Goal: Task Accomplishment & Management: Use online tool/utility

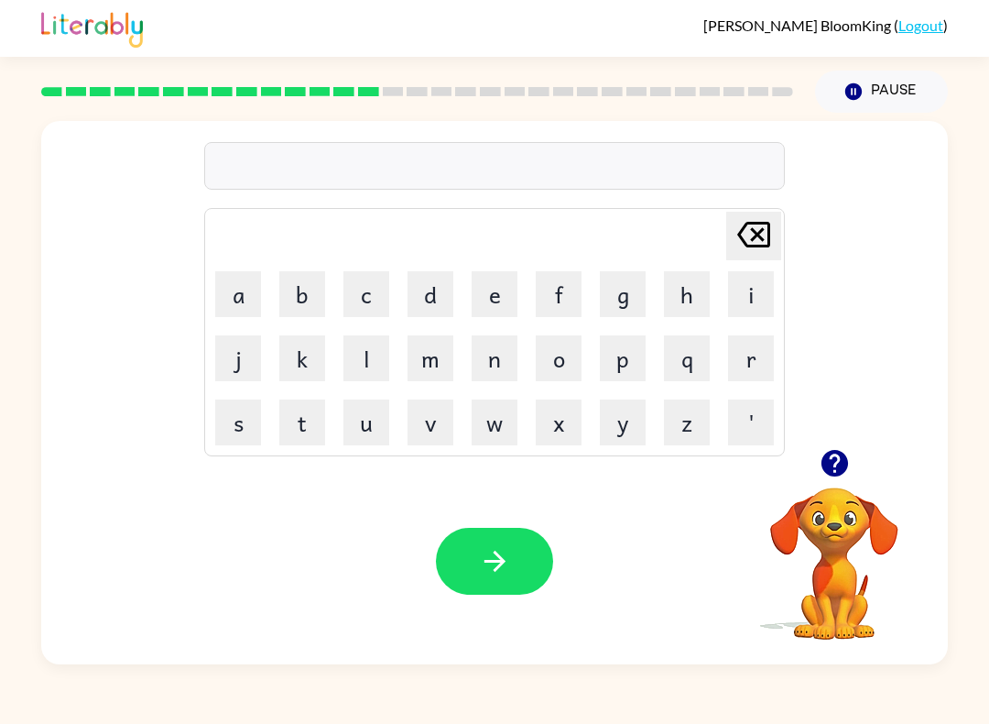
click at [901, 371] on div "[PERSON_NAME] last character input a b c d e f g h i j k l m n o p q r s t u v …" at bounding box center [494, 285] width 907 height 328
click at [834, 468] on icon "button" at bounding box center [834, 463] width 27 height 27
click at [918, 388] on div "[PERSON_NAME] last character input a b c d e f g h i j k l m n o p q r s t u v …" at bounding box center [494, 285] width 907 height 328
click at [910, 351] on div "[PERSON_NAME] last character input a b c d e f g h i j k l m n o p q r s t u v …" at bounding box center [494, 285] width 907 height 328
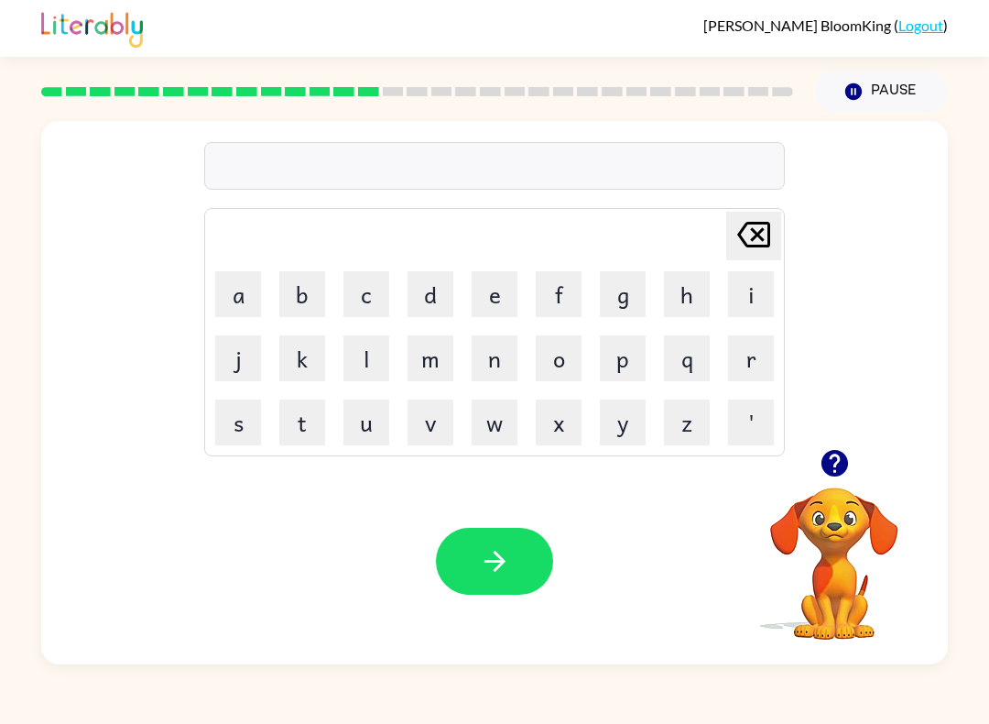
click at [853, 82] on icon "Pause" at bounding box center [854, 92] width 20 height 20
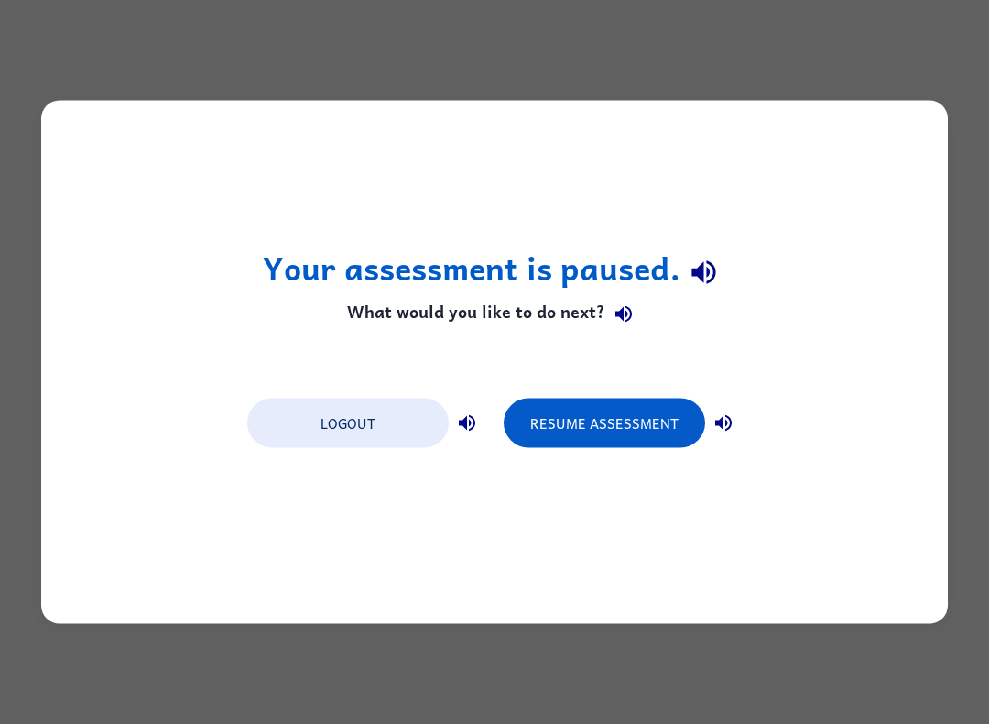
click at [630, 422] on button "Resume Assessment" at bounding box center [605, 423] width 202 height 49
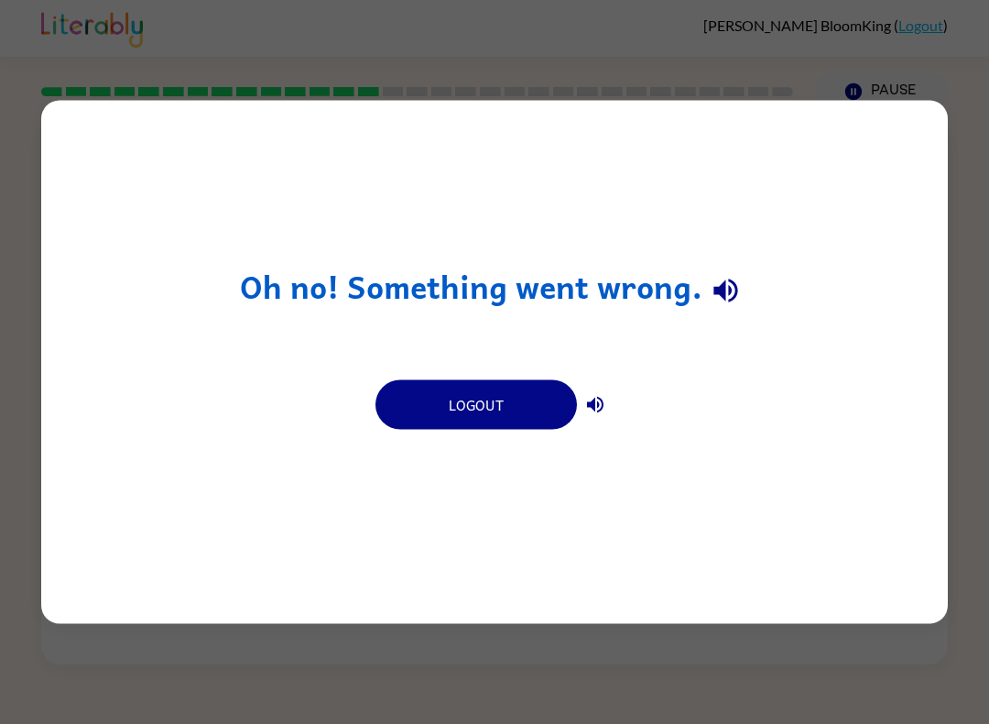
click at [734, 281] on icon "button" at bounding box center [726, 290] width 32 height 32
click at [605, 400] on icon "button" at bounding box center [595, 405] width 22 height 22
click at [747, 286] on button "button" at bounding box center [726, 290] width 47 height 47
click at [753, 291] on div "Oh no! Something went wrong. Logout" at bounding box center [494, 362] width 907 height 523
click at [758, 296] on div "Oh no! Something went wrong. Logout" at bounding box center [494, 362] width 907 height 523
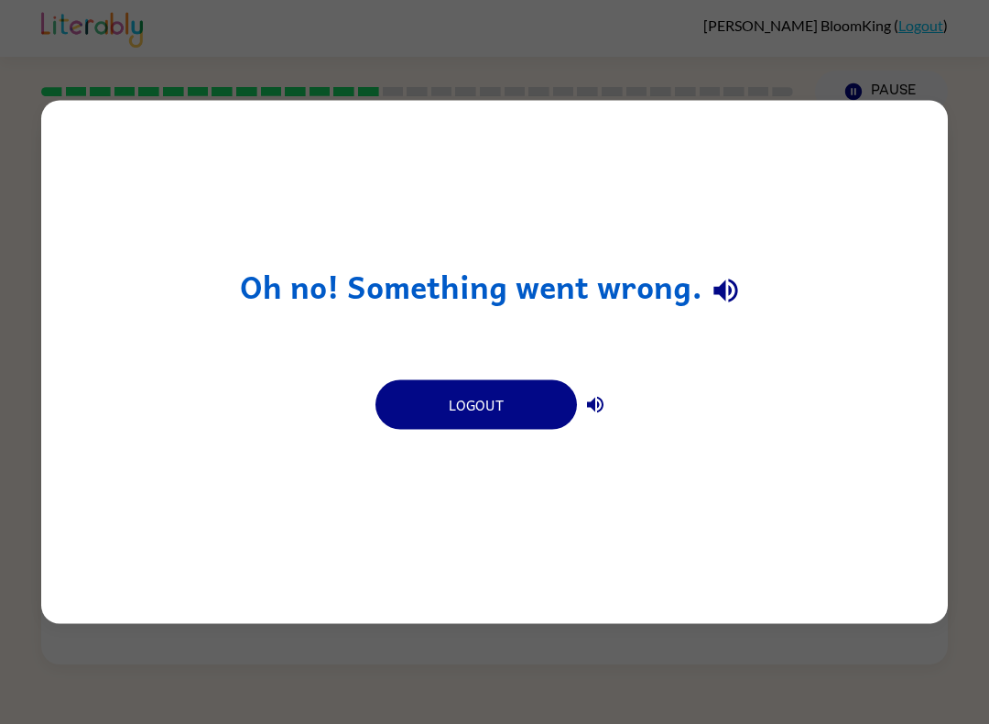
click at [757, 296] on div "Oh no! Something went wrong. Logout" at bounding box center [494, 362] width 907 height 523
click at [736, 289] on icon "button" at bounding box center [726, 290] width 24 height 24
click at [716, 287] on icon "button" at bounding box center [726, 290] width 24 height 24
click at [606, 413] on icon "button" at bounding box center [595, 405] width 22 height 22
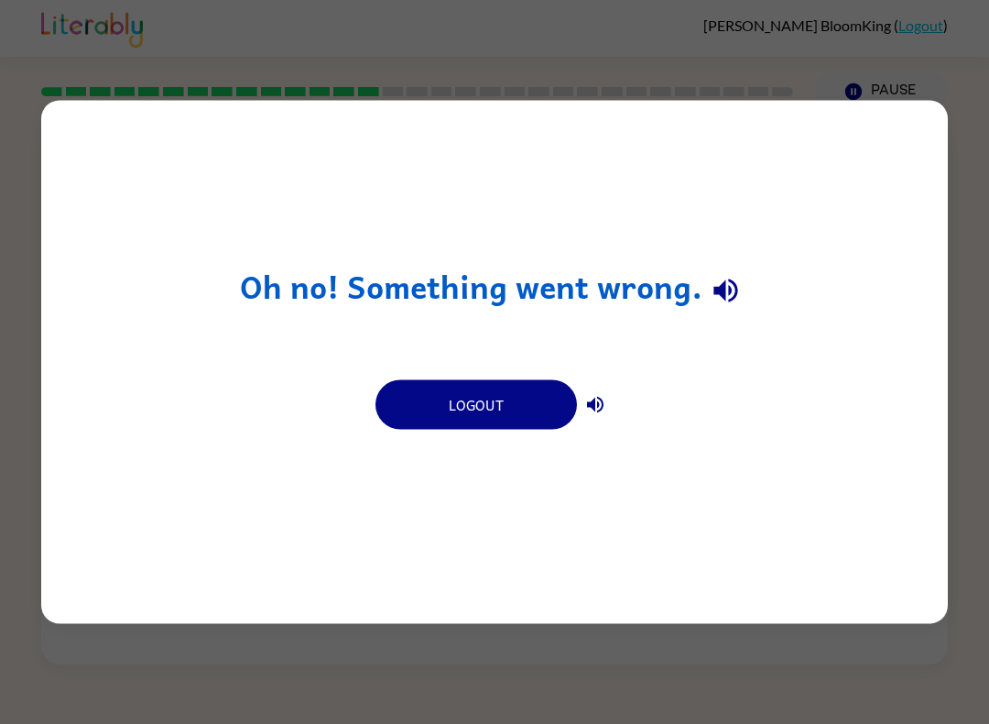
click at [737, 288] on icon "button" at bounding box center [726, 290] width 32 height 32
click at [610, 414] on button "button" at bounding box center [595, 405] width 37 height 37
click at [726, 295] on icon "button" at bounding box center [726, 290] width 32 height 32
click at [603, 406] on icon "button" at bounding box center [595, 405] width 16 height 16
click at [720, 303] on icon "button" at bounding box center [726, 290] width 32 height 32
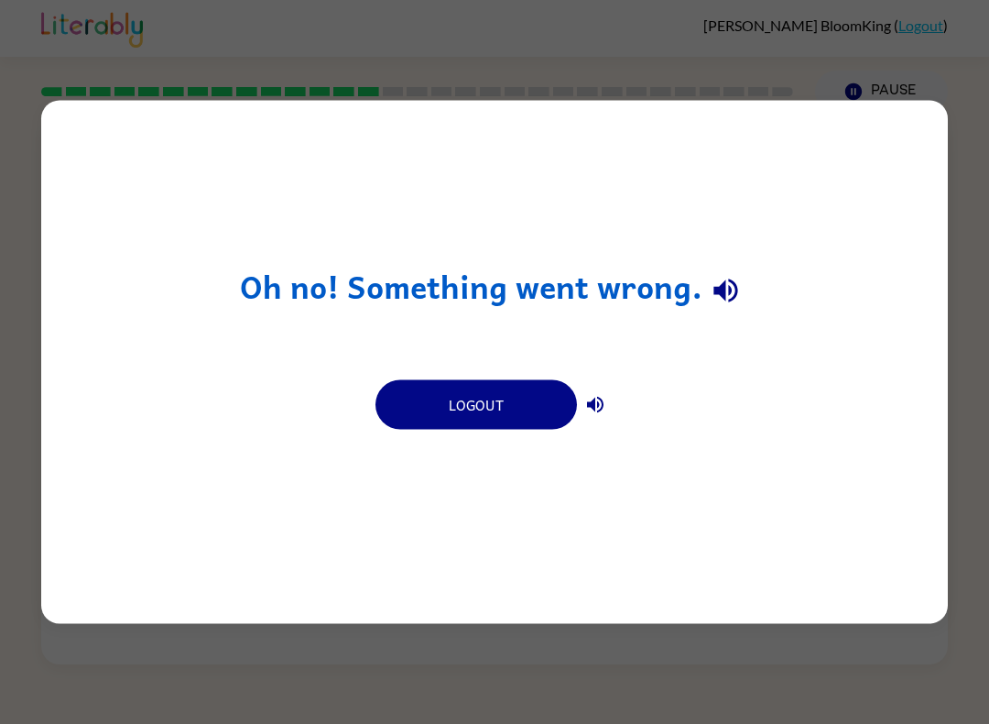
click at [597, 407] on icon "button" at bounding box center [595, 405] width 16 height 16
click at [729, 304] on icon "button" at bounding box center [726, 290] width 32 height 32
click at [611, 399] on button "button" at bounding box center [595, 405] width 37 height 37
click at [730, 304] on icon "button" at bounding box center [726, 290] width 32 height 32
click at [602, 420] on button "button" at bounding box center [595, 405] width 37 height 37
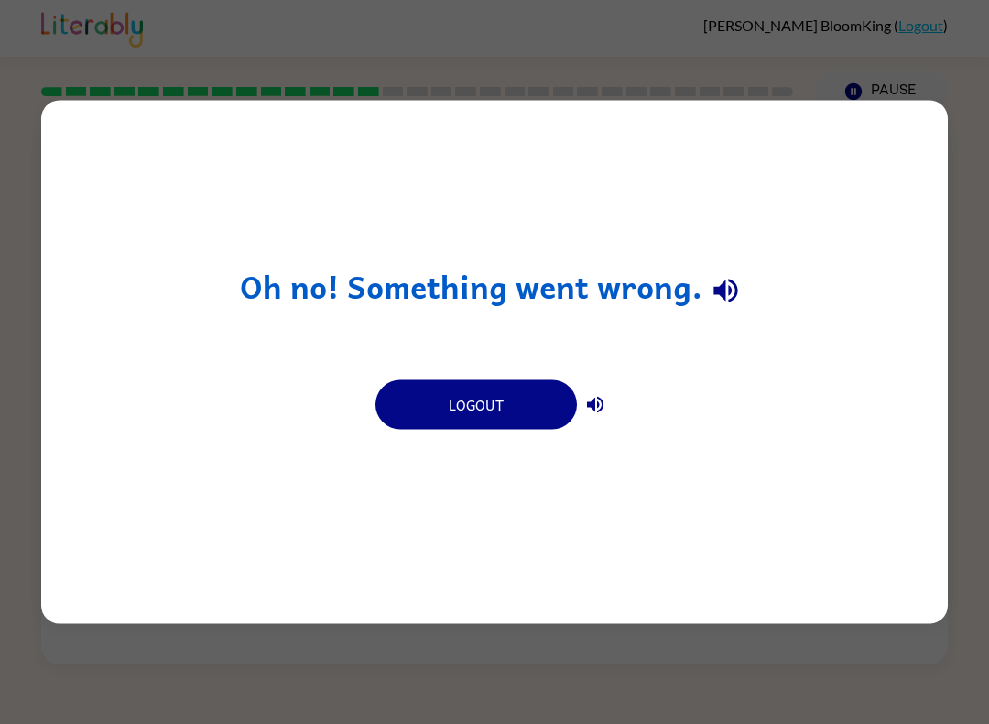
click at [699, 327] on div "Oh no! Something went wrong. Logout" at bounding box center [494, 362] width 907 height 523
click at [627, 399] on div "Oh no! Something went wrong. Logout" at bounding box center [494, 362] width 907 height 523
click at [733, 289] on icon "button" at bounding box center [726, 290] width 32 height 32
click at [613, 401] on button "button" at bounding box center [595, 405] width 37 height 37
click at [736, 291] on icon "button" at bounding box center [726, 290] width 24 height 24
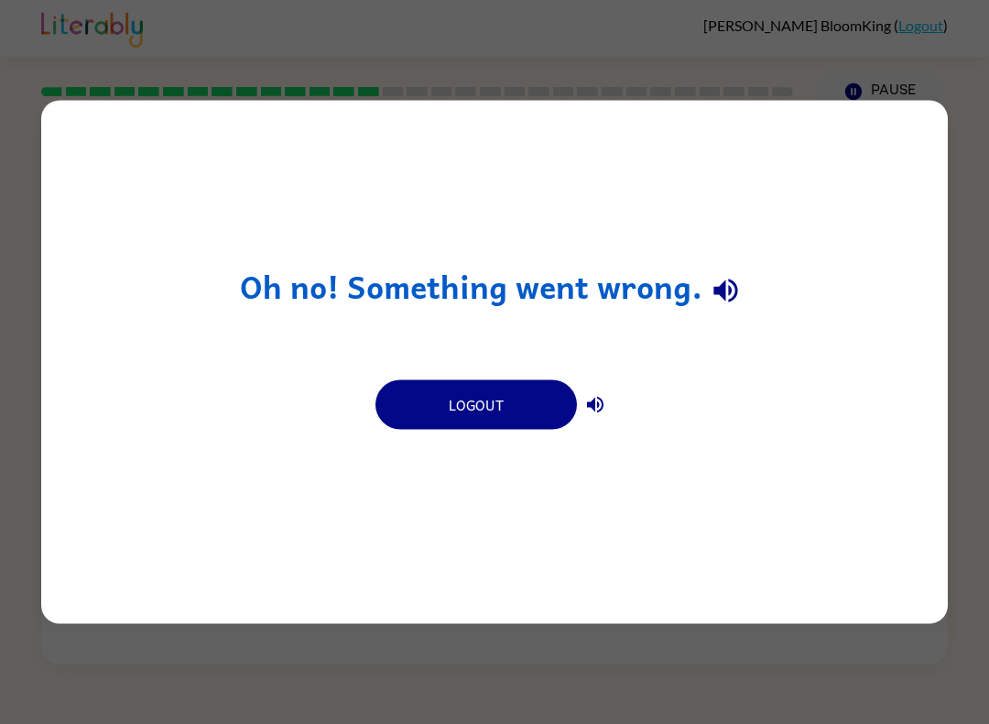
click at [628, 391] on div "Oh no! Something went wrong. Logout" at bounding box center [494, 362] width 907 height 523
click at [601, 419] on button "button" at bounding box center [595, 405] width 37 height 37
click at [711, 310] on button "button" at bounding box center [726, 290] width 47 height 47
click at [717, 298] on icon "button" at bounding box center [726, 290] width 32 height 32
click at [601, 404] on icon "button" at bounding box center [595, 405] width 22 height 22
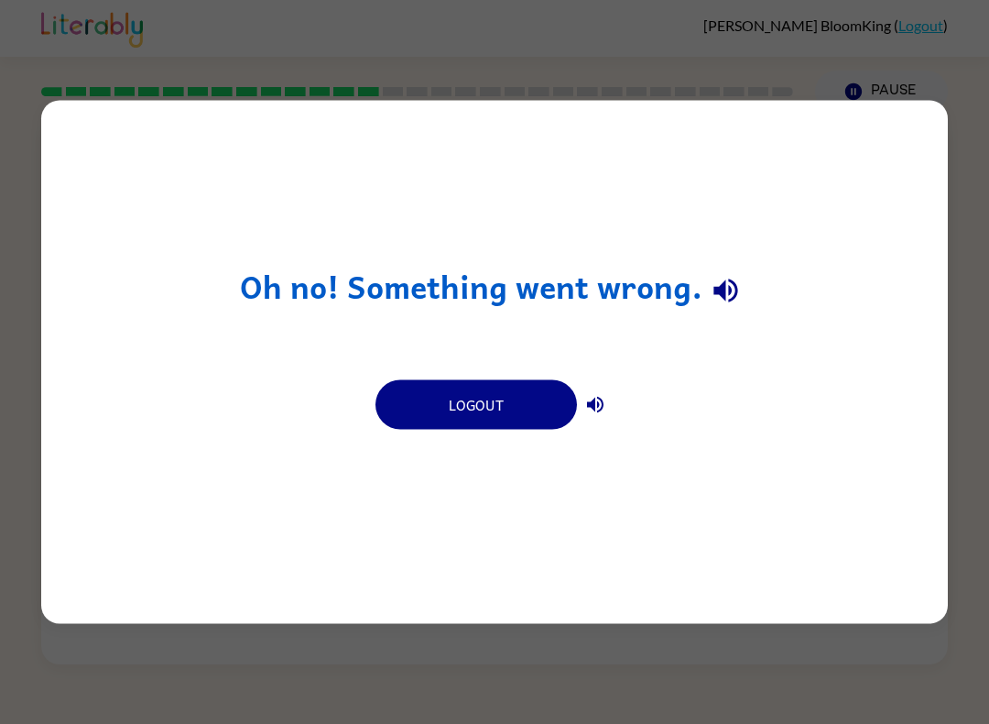
click at [712, 303] on icon "button" at bounding box center [726, 290] width 32 height 32
click at [641, 404] on div "Oh no! Something went wrong. Logout" at bounding box center [494, 362] width 907 height 523
click at [737, 291] on icon "button" at bounding box center [726, 290] width 32 height 32
click at [594, 422] on button "button" at bounding box center [595, 405] width 37 height 37
click at [741, 290] on button "button" at bounding box center [726, 290] width 47 height 47
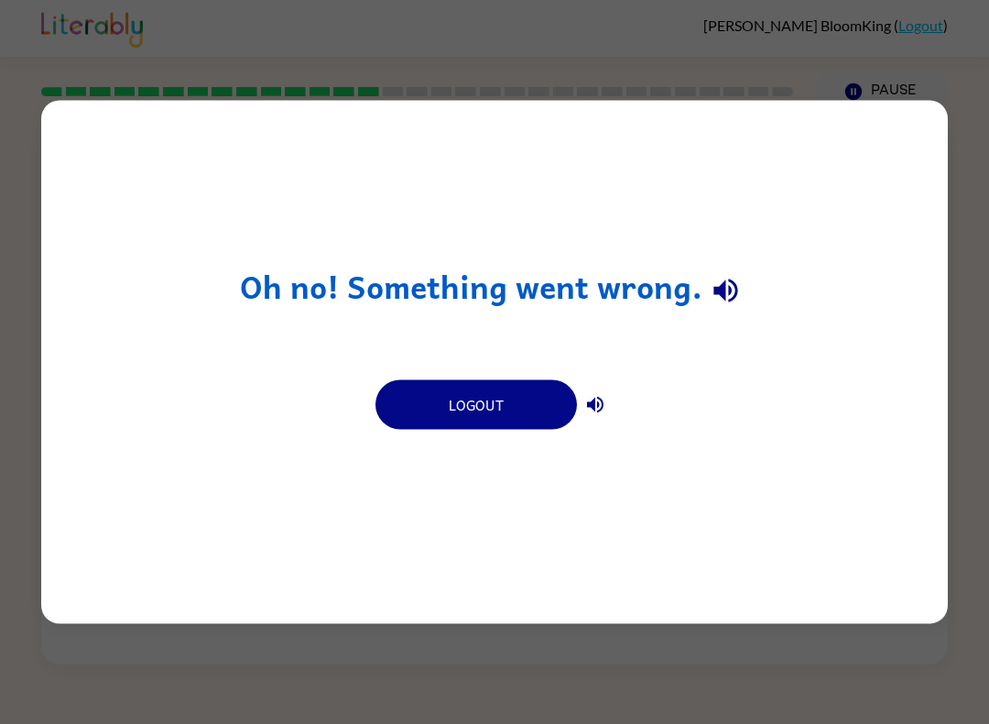
click at [619, 384] on div "Logout" at bounding box center [494, 403] width 257 height 70
click at [594, 417] on button "button" at bounding box center [595, 405] width 37 height 37
click at [675, 322] on div "Oh no! Something went wrong. Logout" at bounding box center [494, 362] width 907 height 523
click at [711, 291] on icon "button" at bounding box center [726, 290] width 32 height 32
click at [610, 396] on button "button" at bounding box center [595, 405] width 37 height 37
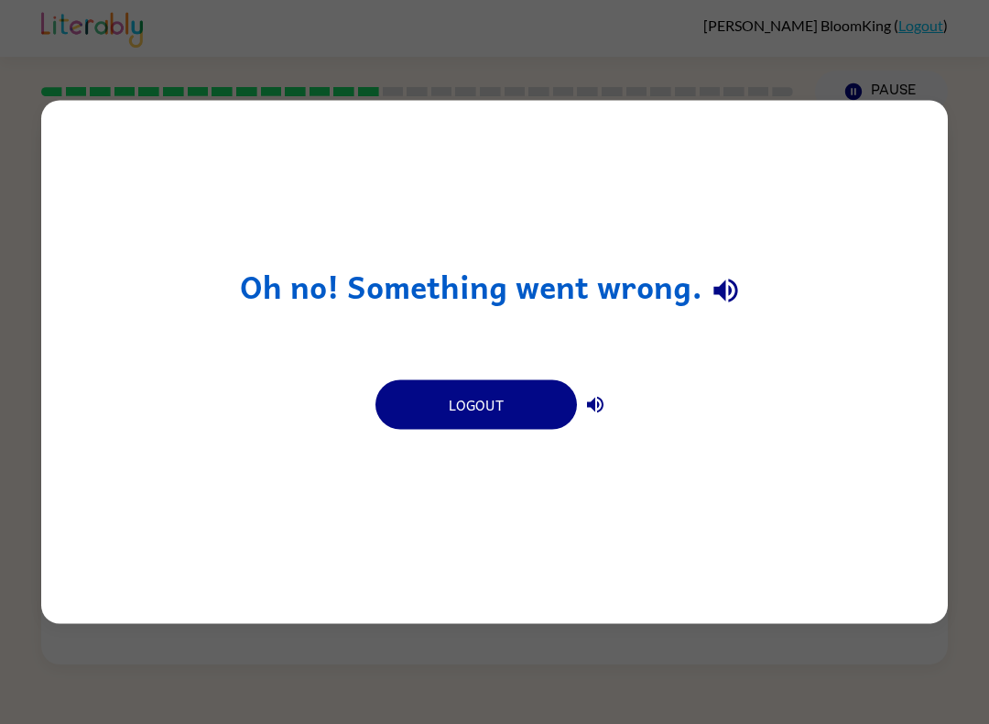
click at [726, 292] on icon "button" at bounding box center [726, 290] width 32 height 32
click at [587, 418] on button "button" at bounding box center [595, 405] width 37 height 37
click at [716, 300] on icon "button" at bounding box center [726, 290] width 32 height 32
click at [609, 399] on button "button" at bounding box center [595, 405] width 37 height 37
click at [727, 293] on icon "button" at bounding box center [726, 290] width 32 height 32
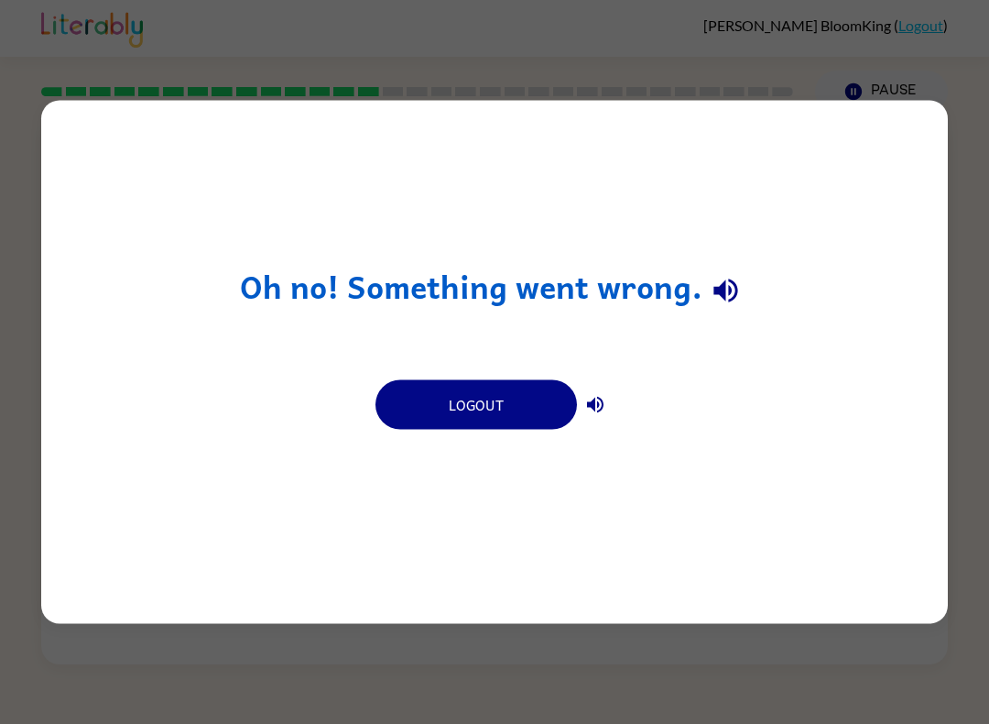
click at [717, 301] on icon "button" at bounding box center [726, 290] width 32 height 32
click at [737, 298] on icon "button" at bounding box center [726, 290] width 32 height 32
click at [706, 305] on button "button" at bounding box center [726, 290] width 47 height 47
click at [704, 303] on button "button" at bounding box center [726, 290] width 47 height 47
click at [605, 412] on icon "button" at bounding box center [595, 405] width 22 height 22
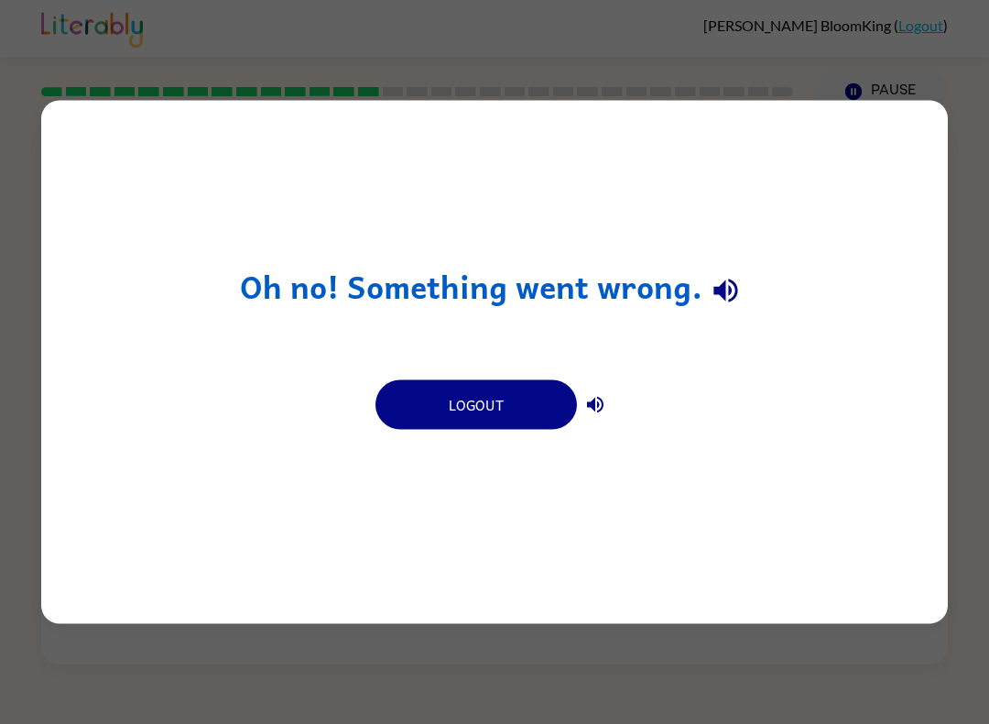
click at [688, 316] on div "Oh no! Something went wrong. Logout" at bounding box center [494, 362] width 907 height 523
click at [721, 285] on icon "button" at bounding box center [726, 290] width 24 height 24
click at [625, 390] on div "Oh no! Something went wrong. Logout" at bounding box center [494, 362] width 907 height 523
click at [625, 389] on div "Oh no! Something went wrong. Logout" at bounding box center [494, 362] width 907 height 523
click at [425, 420] on button "Logout" at bounding box center [477, 404] width 202 height 49
